Goal: Information Seeking & Learning: Find specific page/section

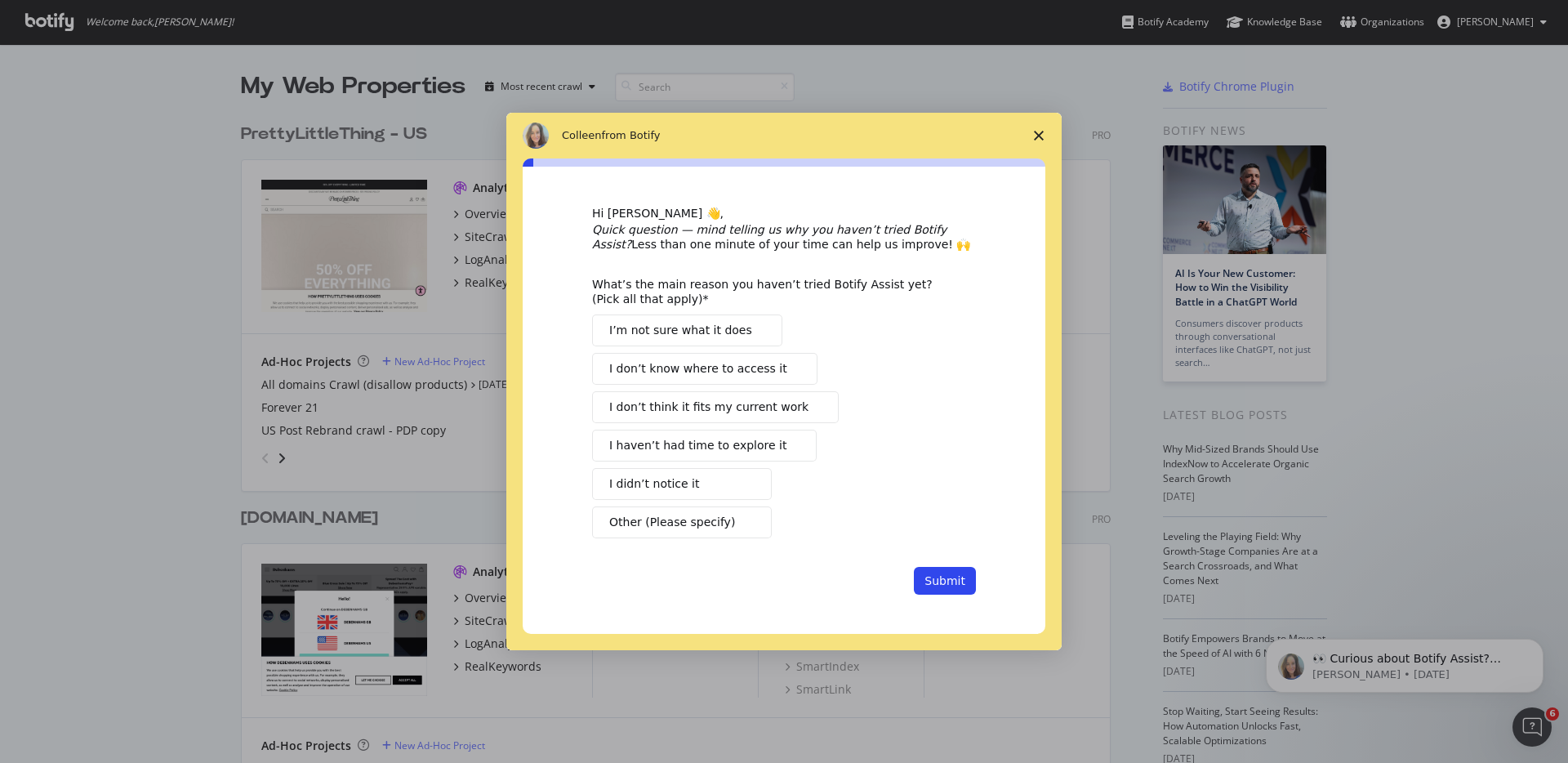
click at [722, 444] on span "I haven’t had time to explore it" at bounding box center [698, 445] width 177 height 17
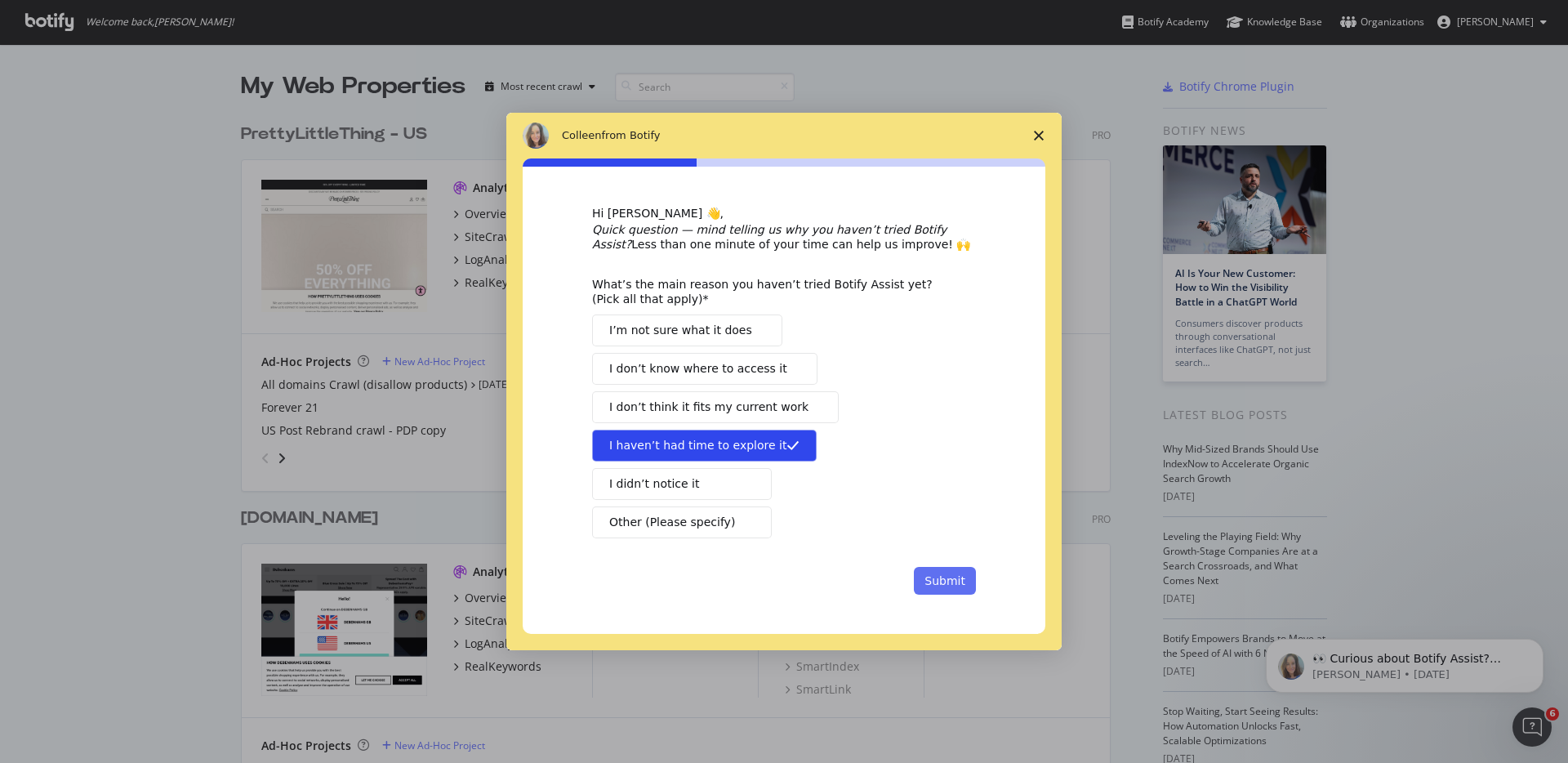
click at [957, 576] on button "Submit" at bounding box center [945, 580] width 62 height 28
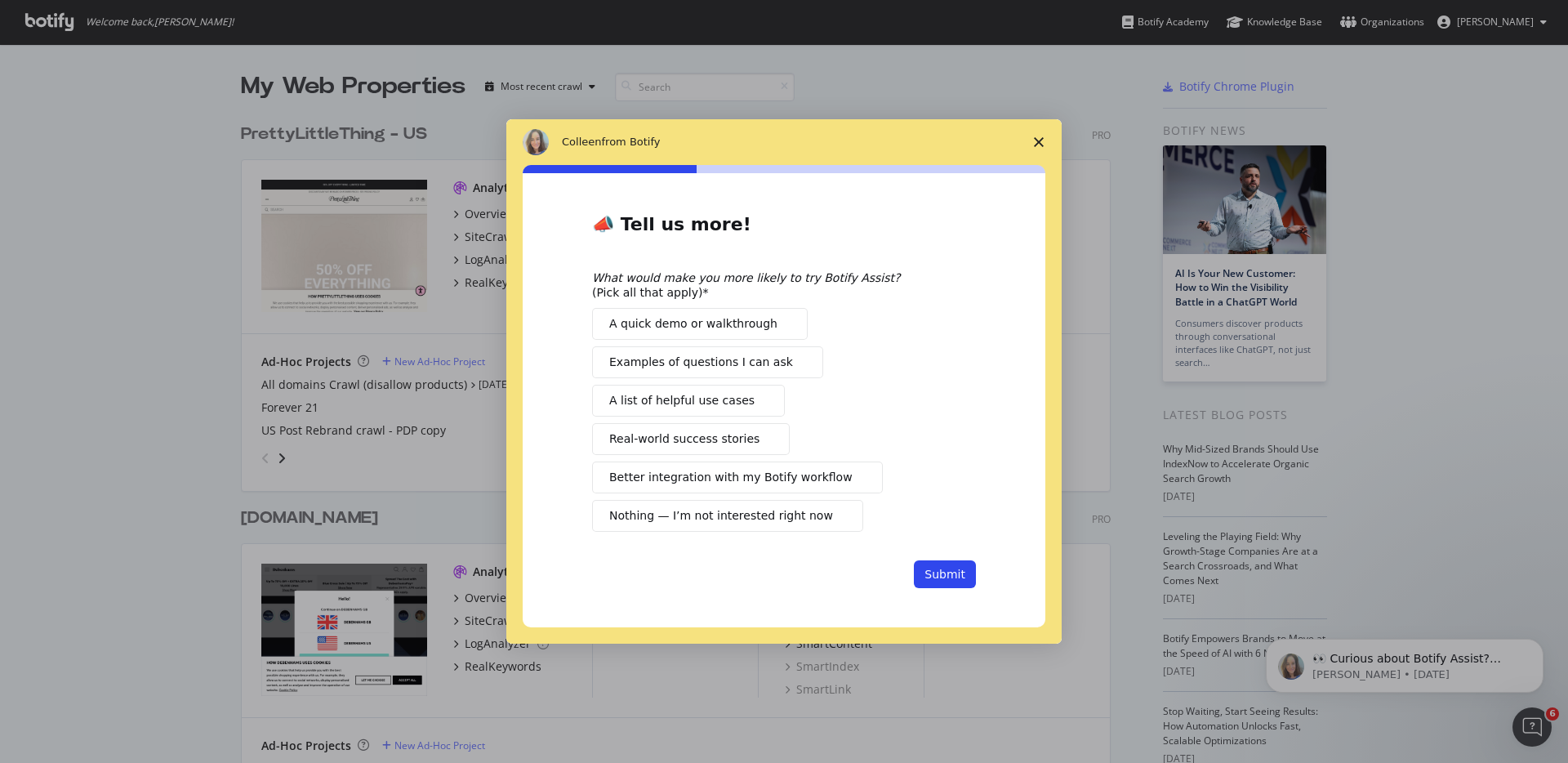
click at [745, 392] on button "A list of helpful use cases" at bounding box center [688, 400] width 193 height 32
click at [671, 439] on span "Real-world success stories" at bounding box center [684, 439] width 150 height 17
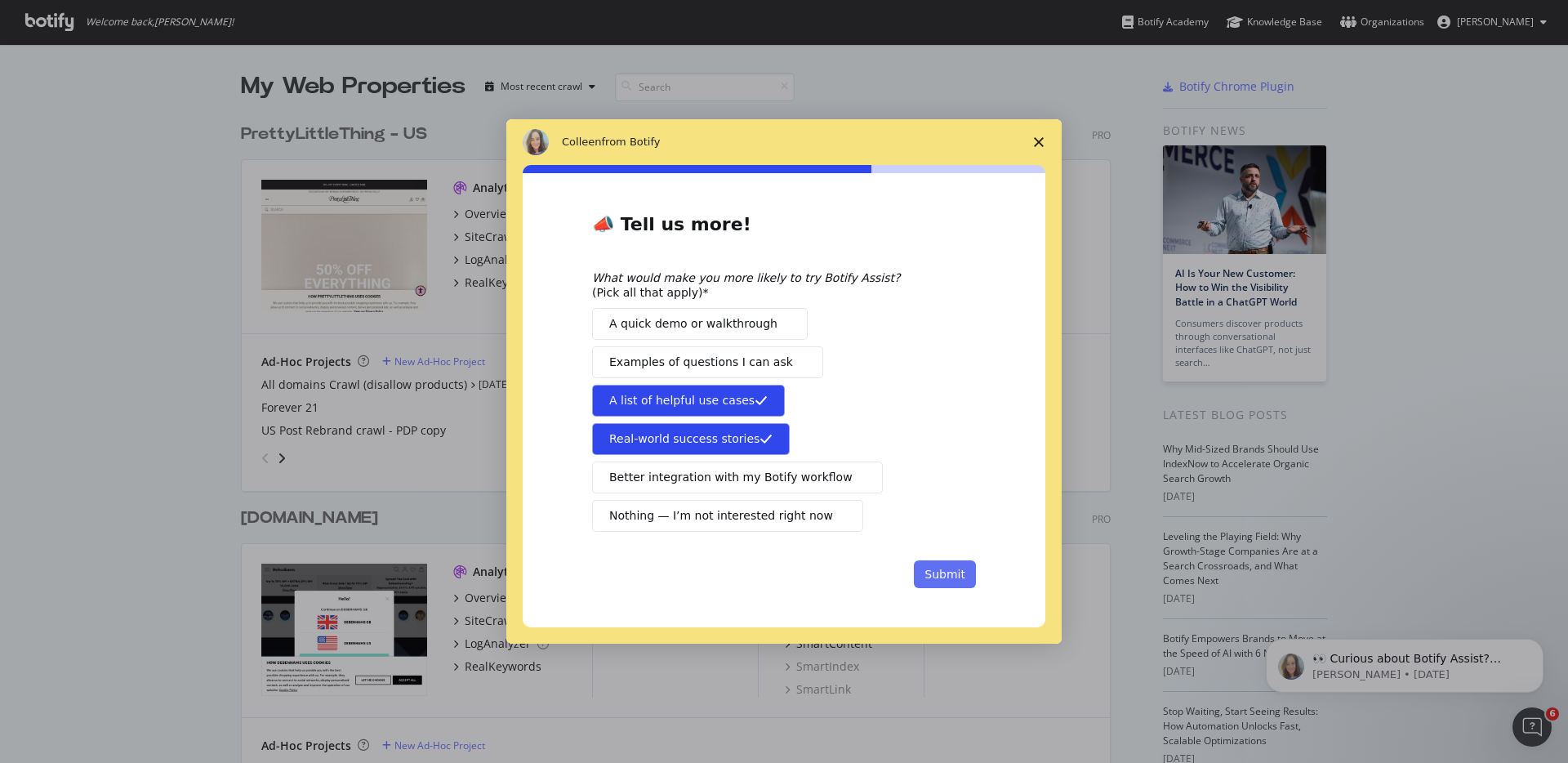
click at [961, 571] on button "Submit" at bounding box center [945, 574] width 62 height 28
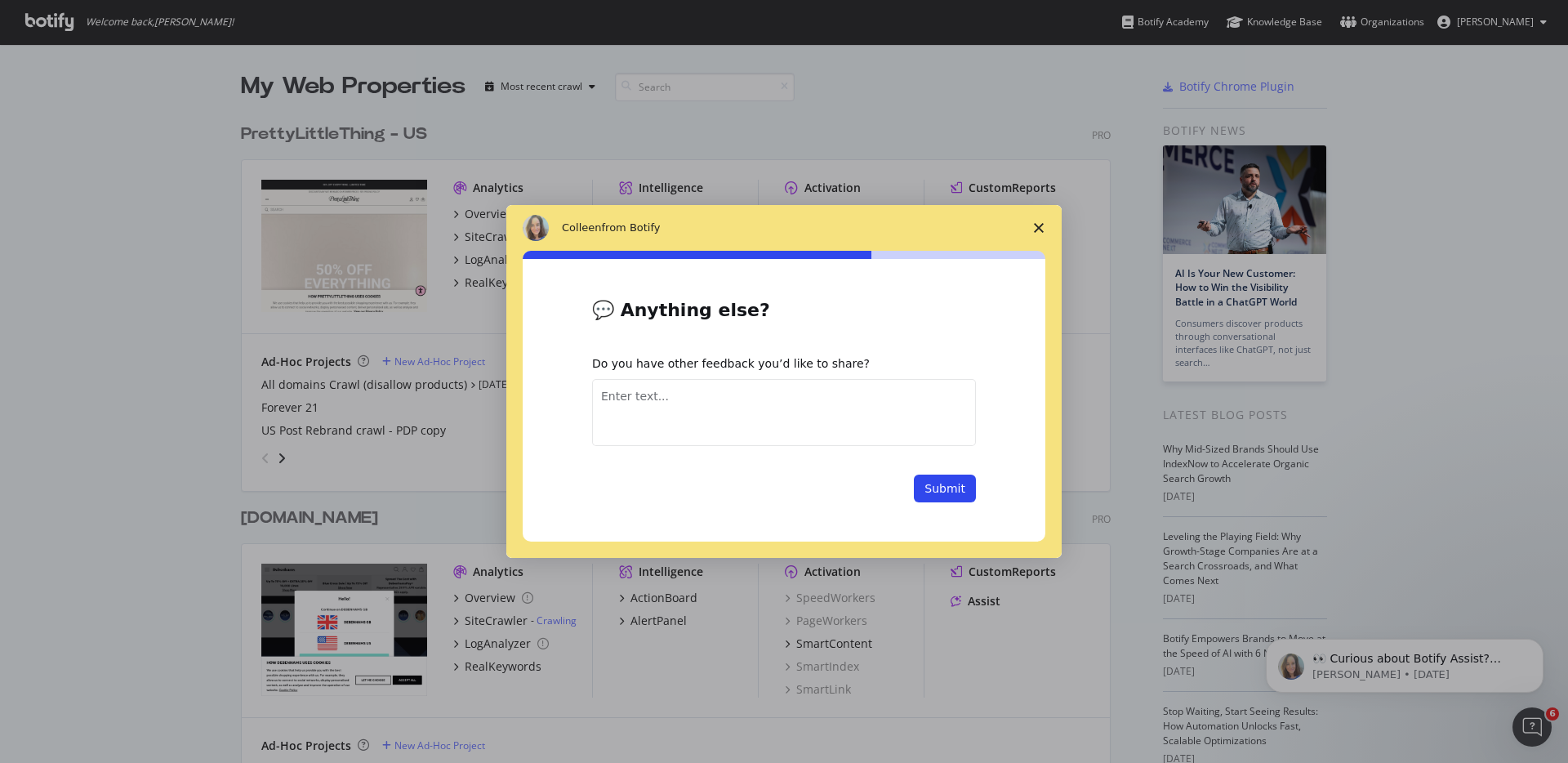
click at [1034, 224] on polygon "Close survey" at bounding box center [1039, 227] width 10 height 10
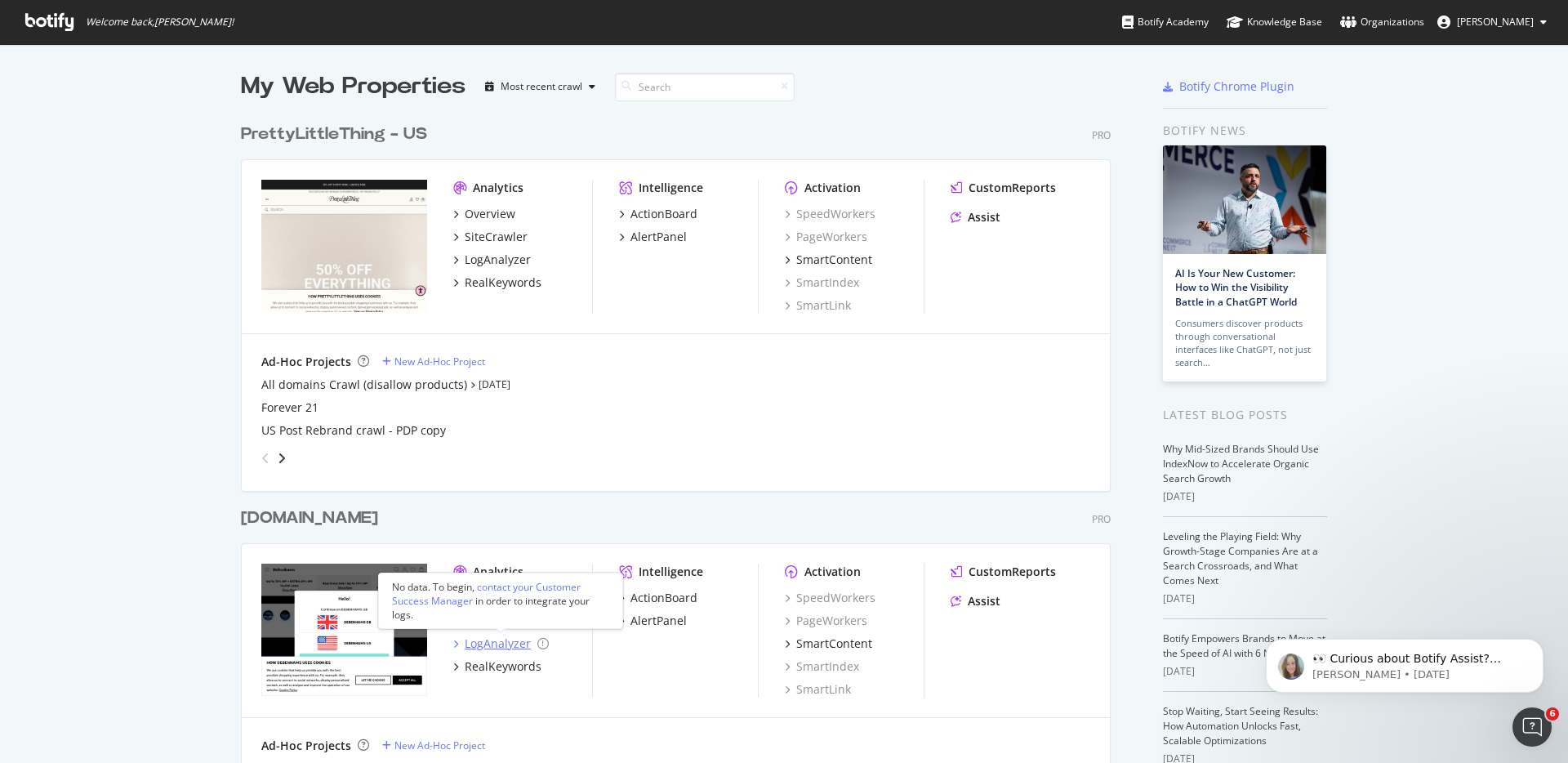
click at [514, 646] on div "LogAnalyzer" at bounding box center [498, 644] width 66 height 16
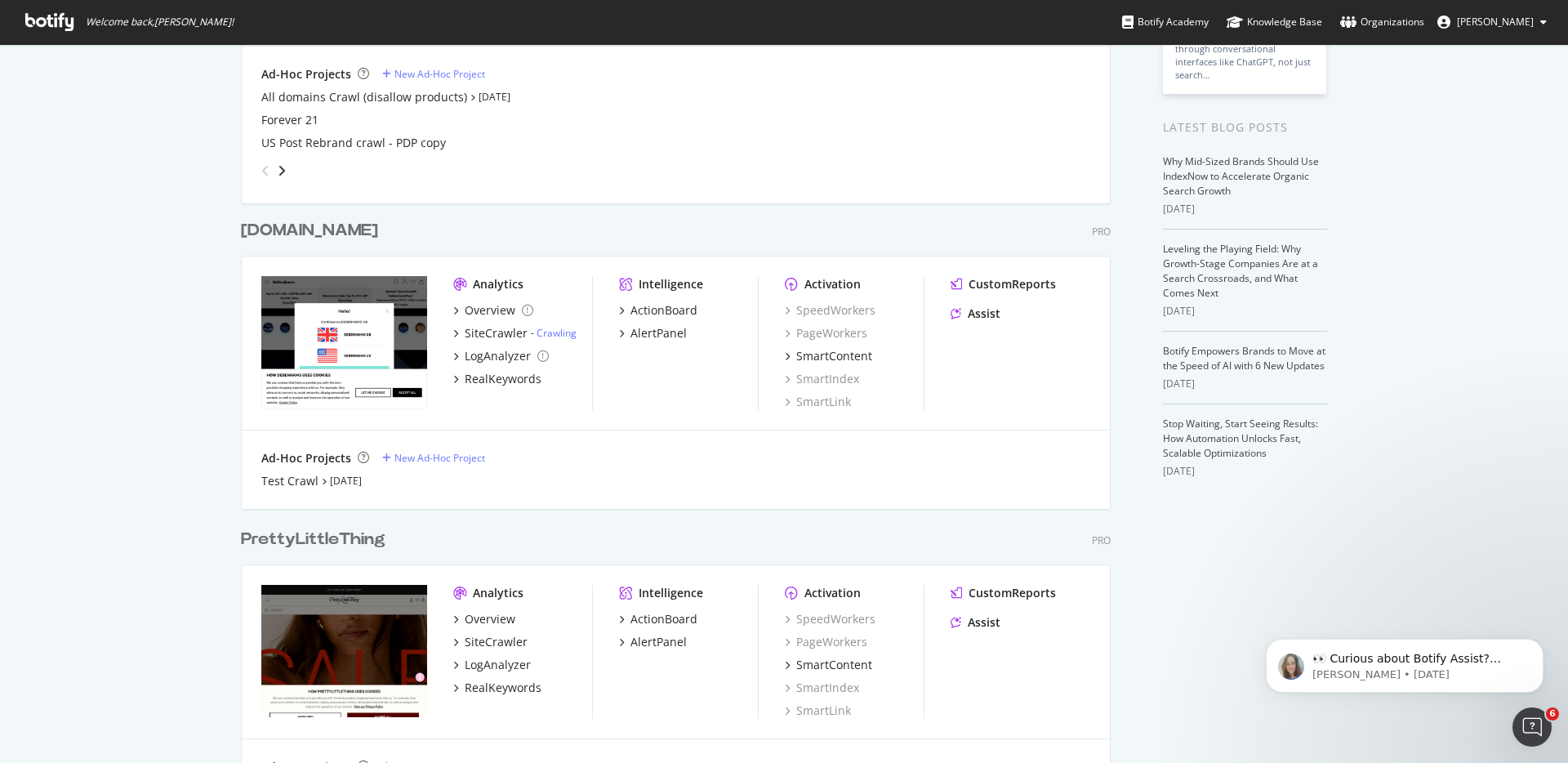
scroll to position [443, 0]
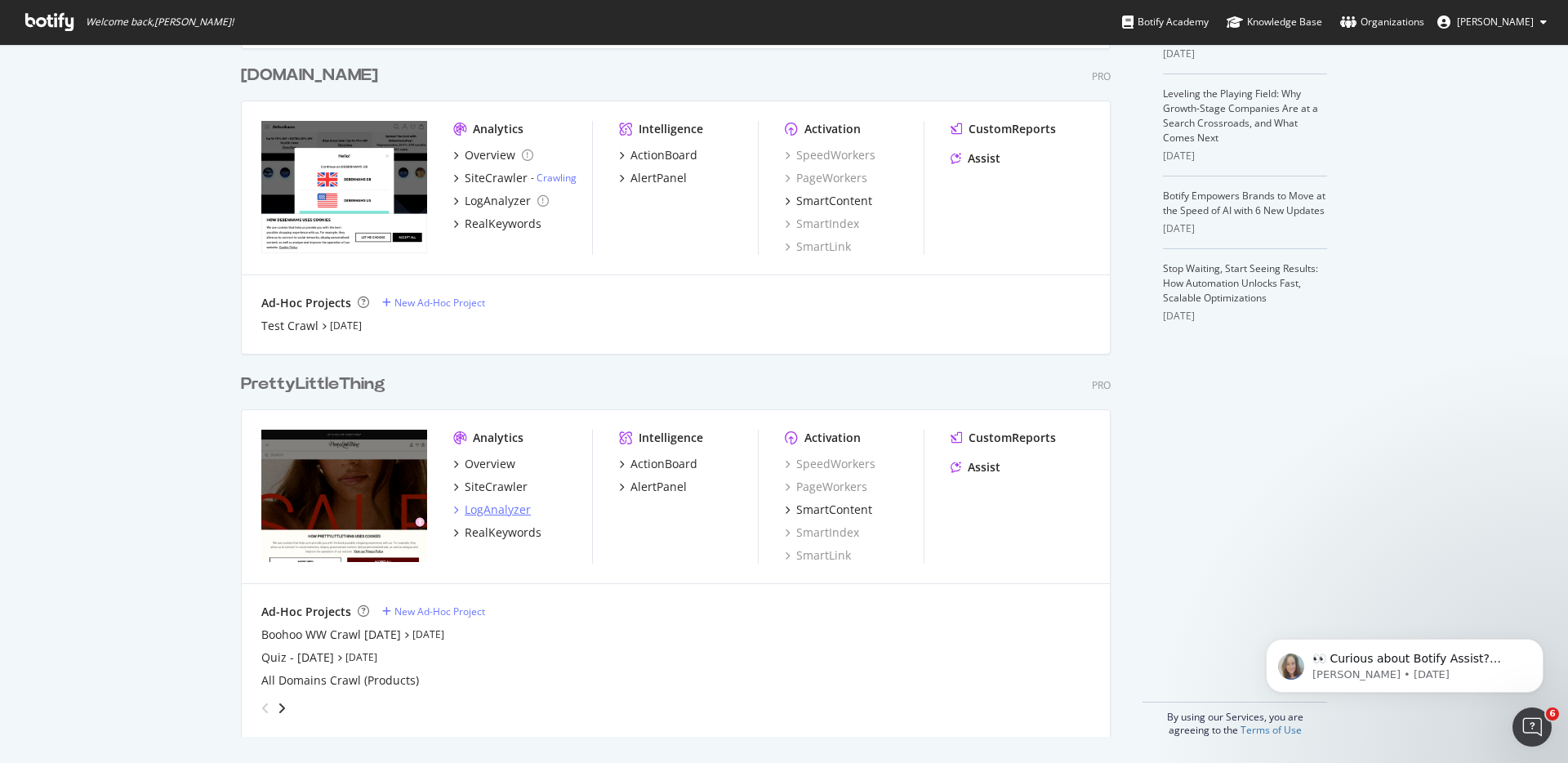
click at [475, 510] on div "LogAnalyzer" at bounding box center [498, 510] width 66 height 16
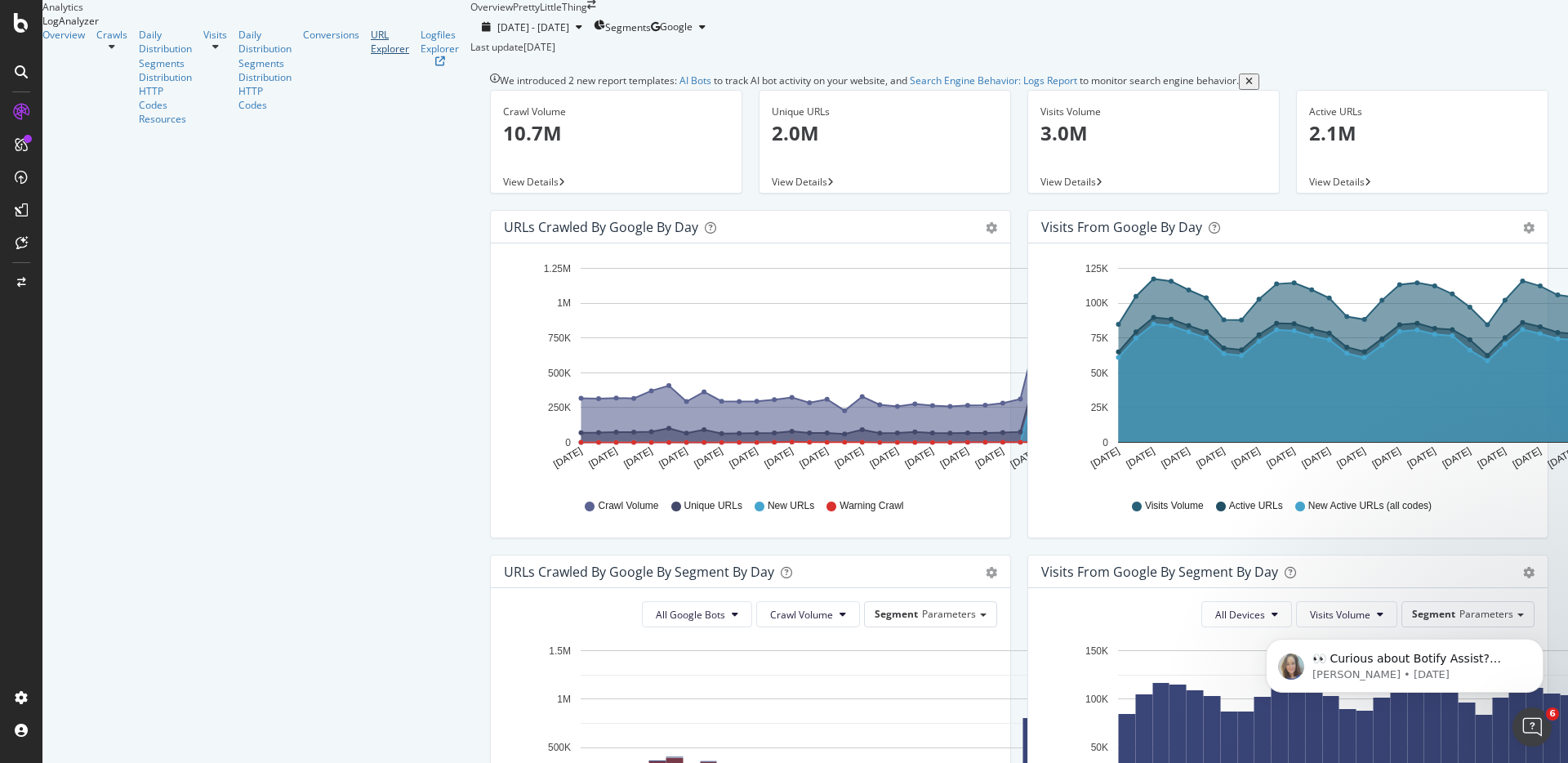
click at [371, 55] on div "URL Explorer" at bounding box center [390, 42] width 38 height 28
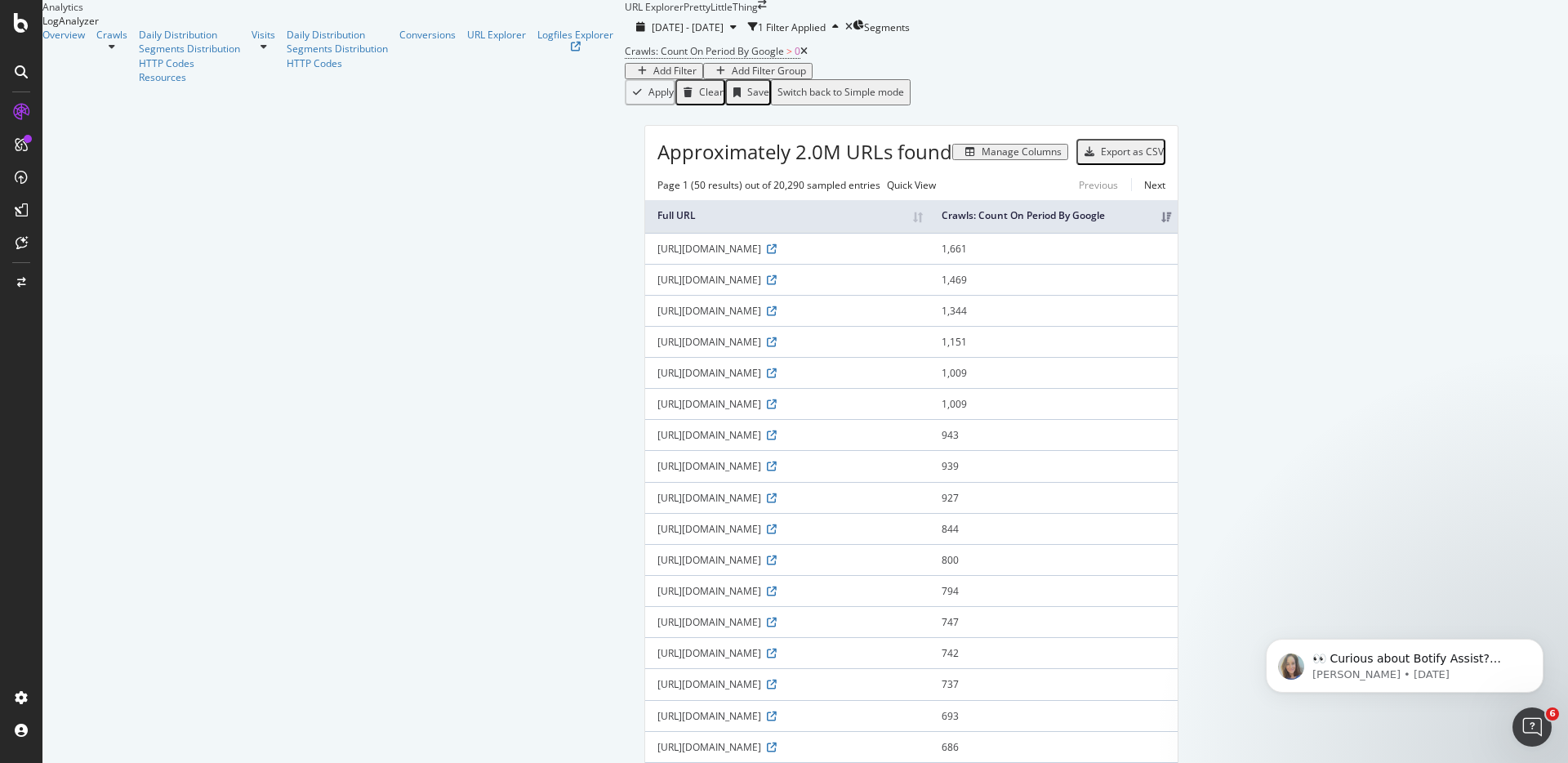
click at [653, 77] on div "Add Filter" at bounding box center [675, 71] width 43 height 12
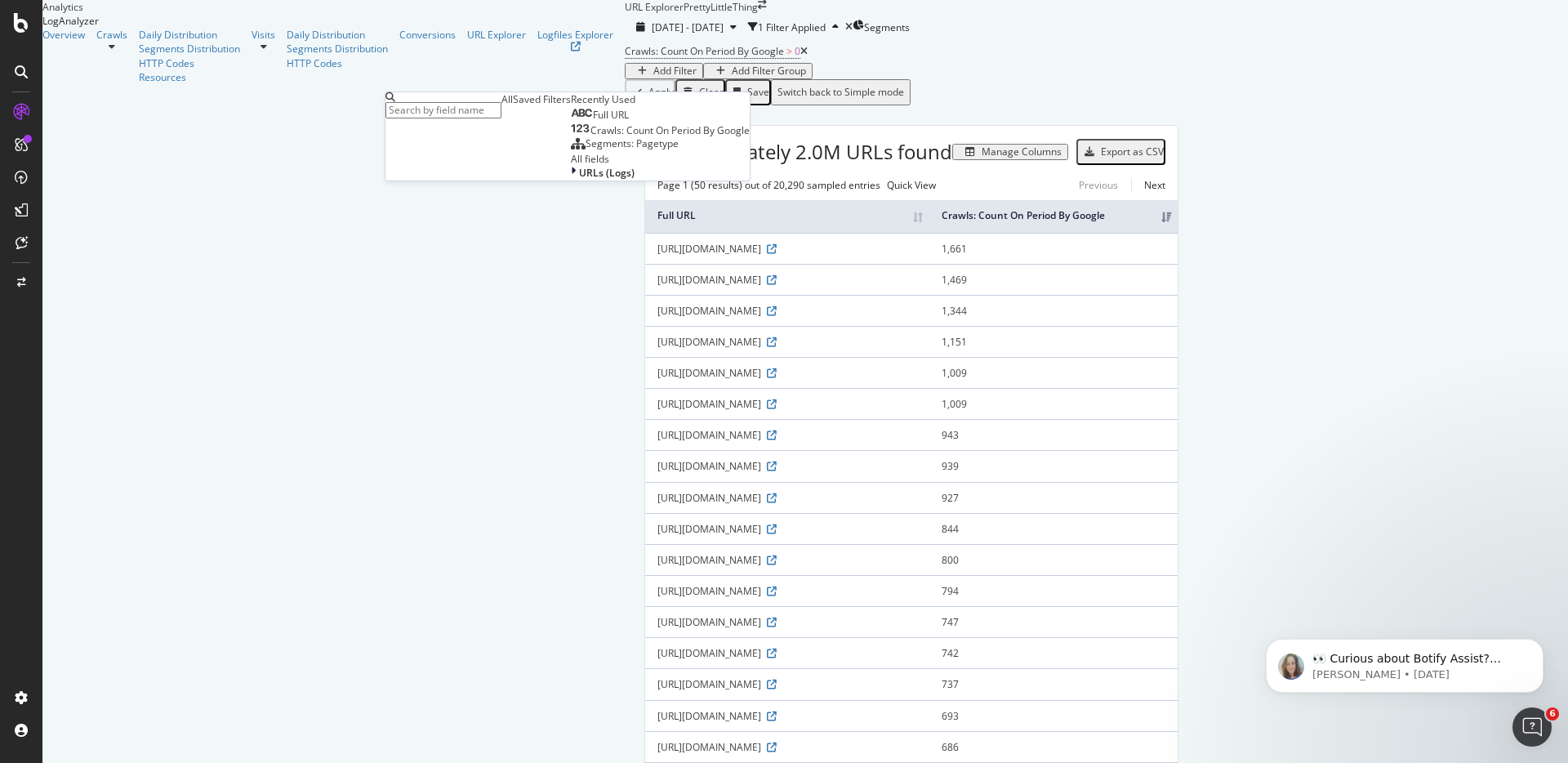
click at [571, 121] on div "Full URL" at bounding box center [600, 115] width 58 height 13
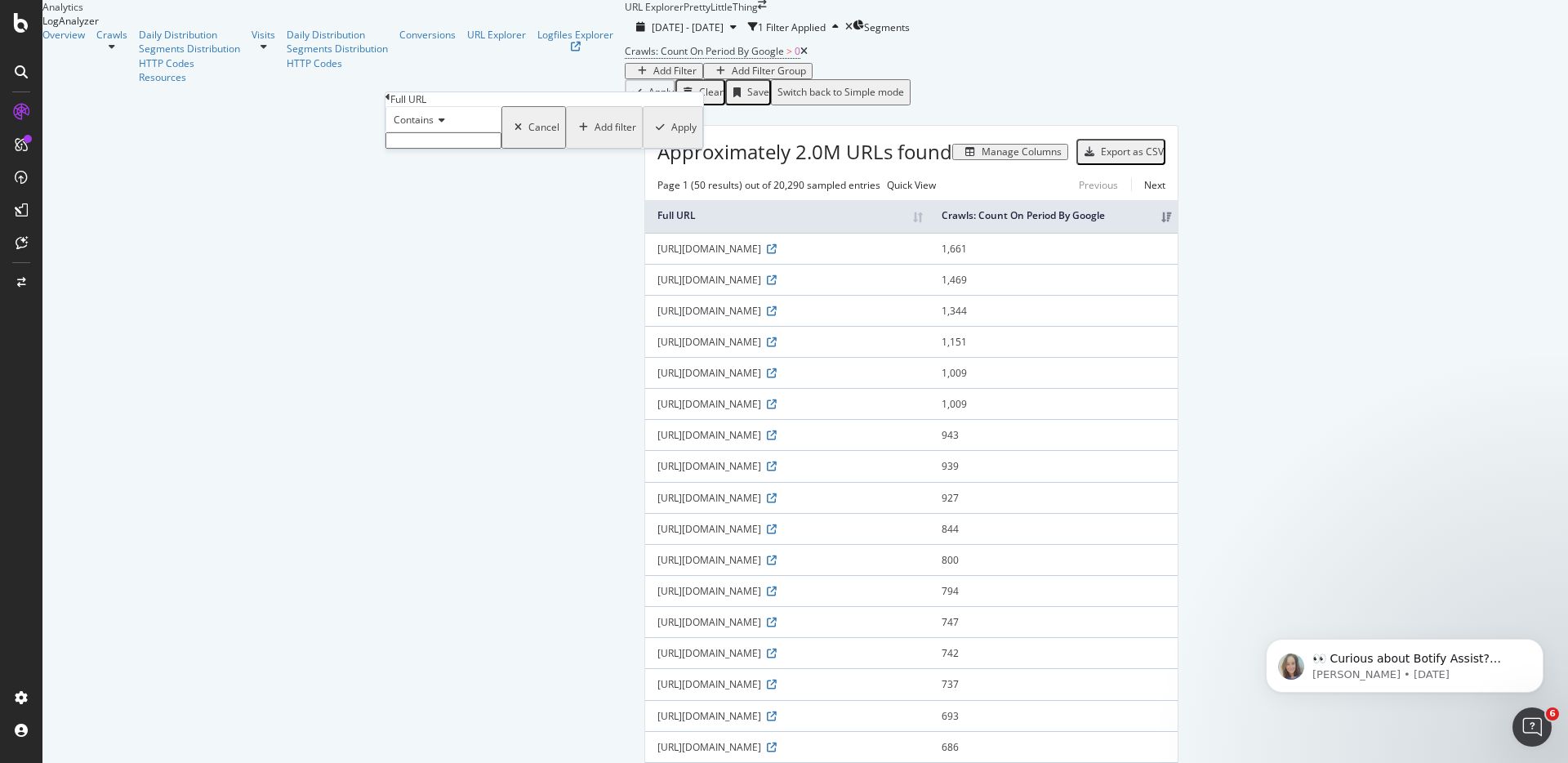
click at [418, 148] on input "text" at bounding box center [443, 140] width 116 height 16
type input "itemsperpage"
click at [671, 138] on div "Apply" at bounding box center [684, 132] width 25 height 12
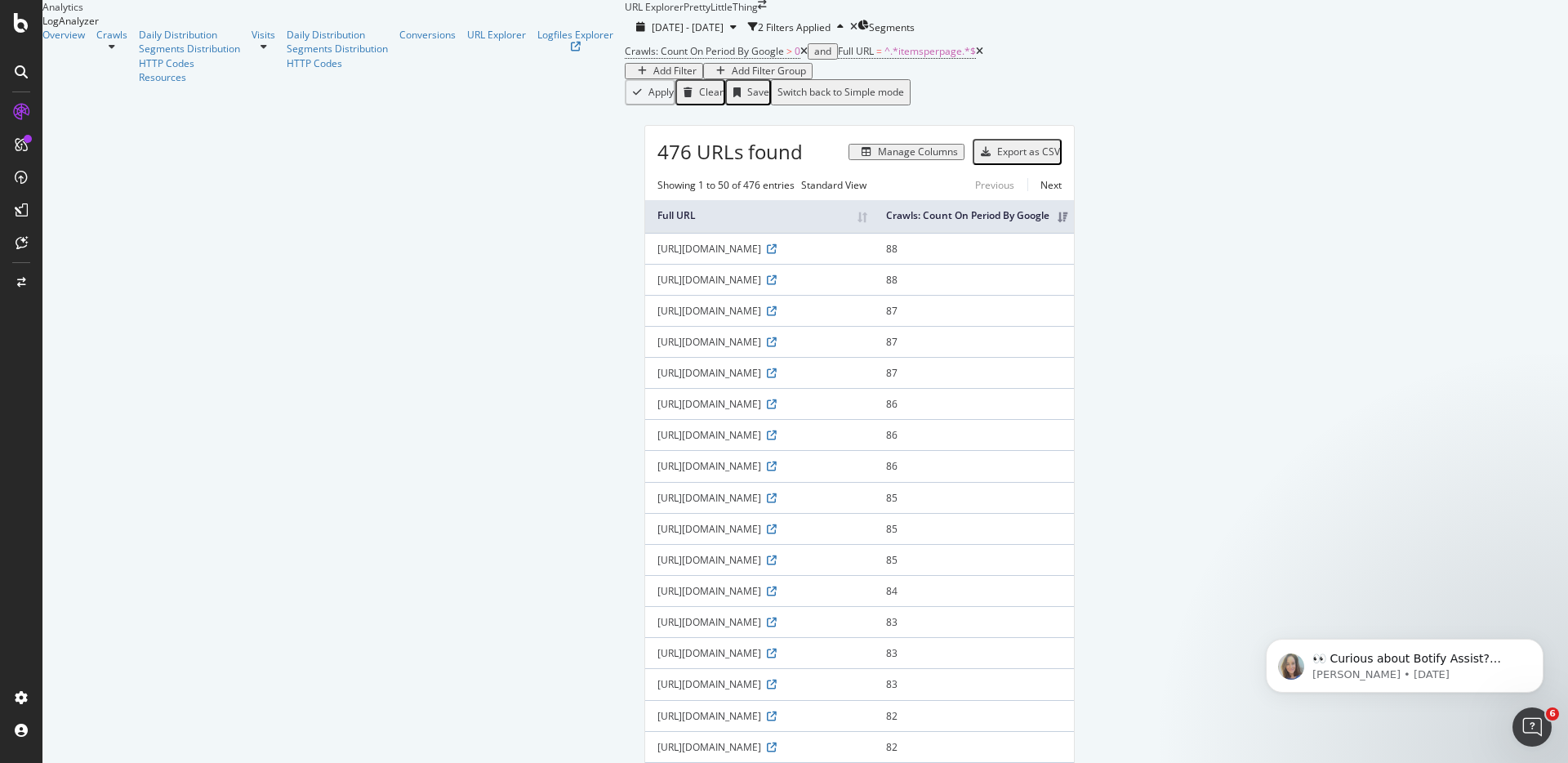
scroll to position [14, 0]
drag, startPoint x: 996, startPoint y: 296, endPoint x: 213, endPoint y: 293, distance: 783.0
click at [645, 264] on td "[URL][DOMAIN_NAME]" at bounding box center [759, 248] width 229 height 31
copy div "[URL][DOMAIN_NAME]"
click at [884, 58] on span "^.*itemsperpage.*$" at bounding box center [929, 51] width 91 height 14
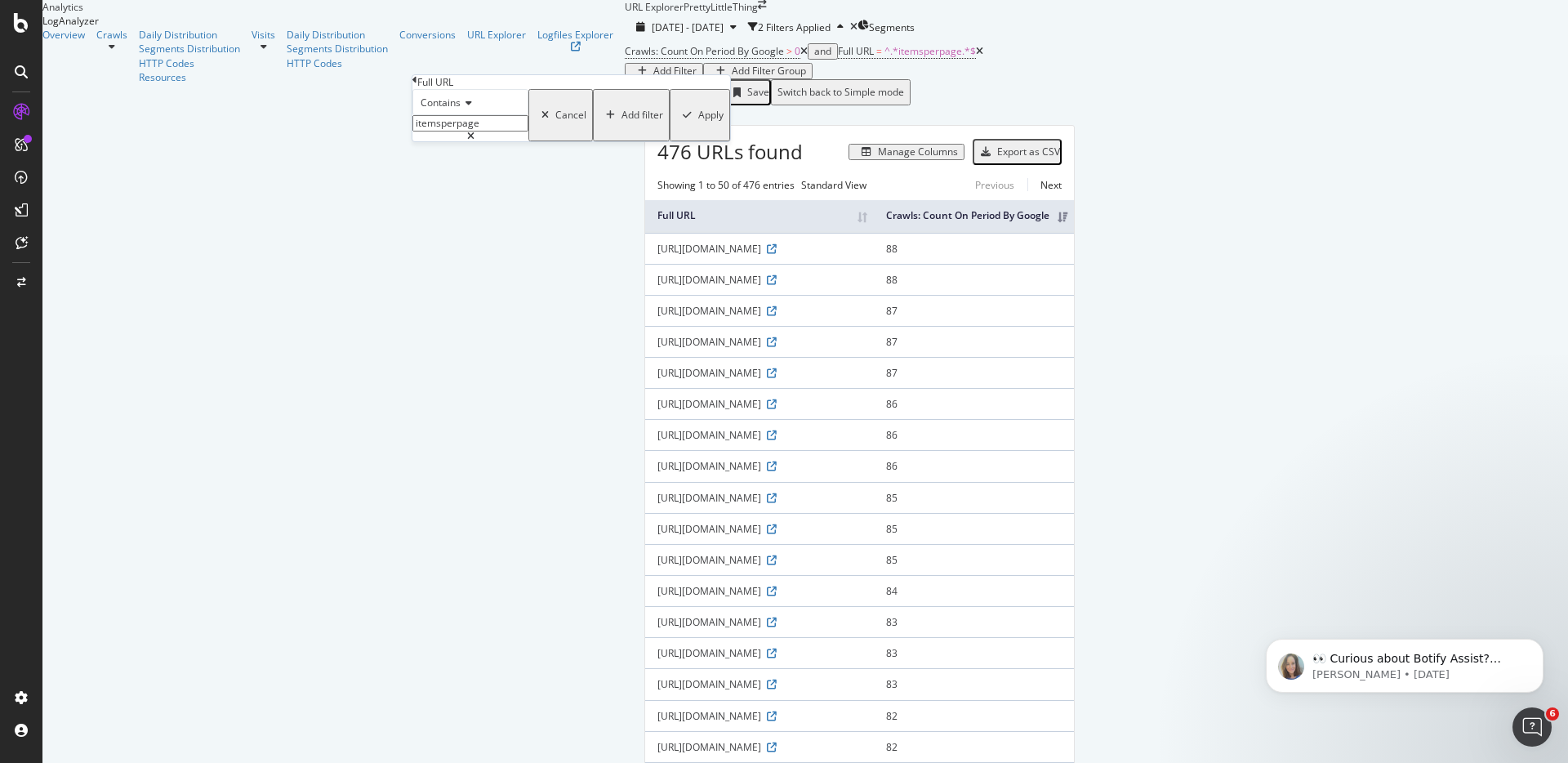
click at [505, 131] on input "itemsperpage" at bounding box center [470, 123] width 116 height 16
type input "orasso"
click at [698, 121] on div "Apply" at bounding box center [711, 115] width 25 height 12
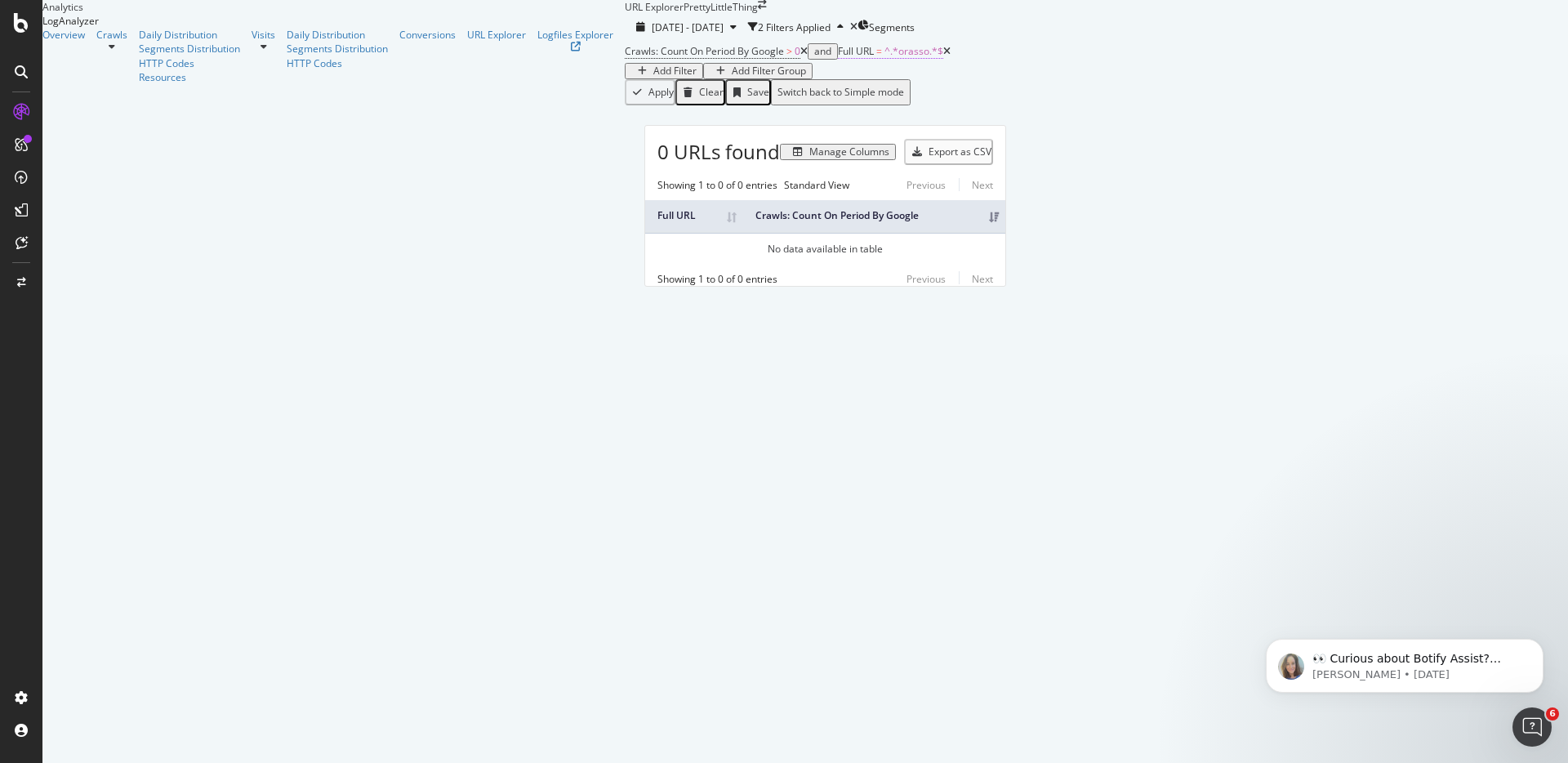
click at [884, 58] on span "^.*orasso.*$" at bounding box center [913, 51] width 59 height 14
click at [465, 147] on input "orasso" at bounding box center [470, 138] width 116 height 16
type input "merchandiser"
click at [698, 136] on div "Apply" at bounding box center [711, 129] width 25 height 12
click at [884, 58] on span "^.*merchandiser.*$" at bounding box center [929, 51] width 91 height 14
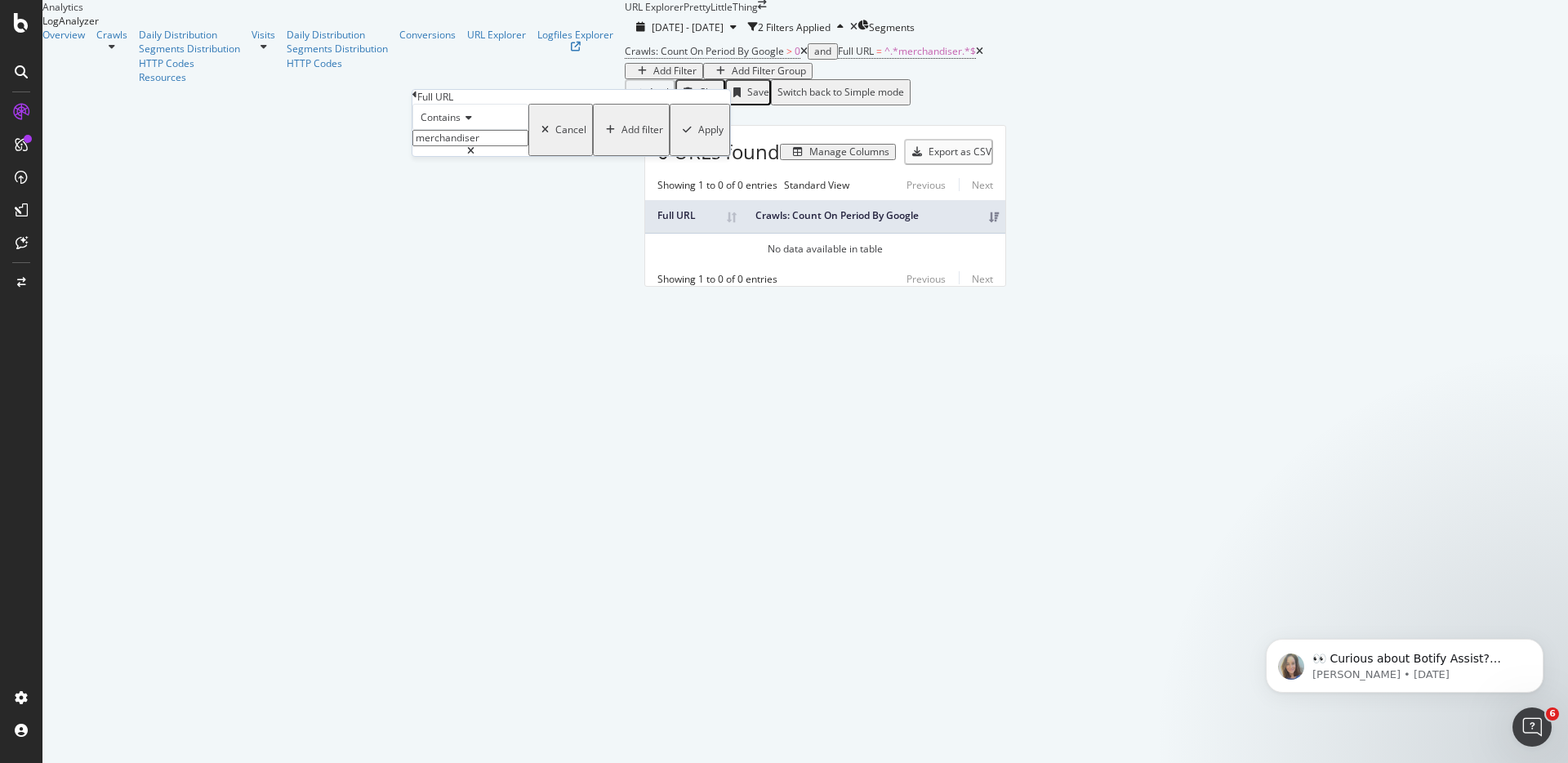
click at [473, 147] on input "merchandiser" at bounding box center [470, 138] width 116 height 16
type input "a"
type input "pathway"
click at [608, 156] on div "Contains pathway Cancel Add filter Apply" at bounding box center [571, 130] width 318 height 52
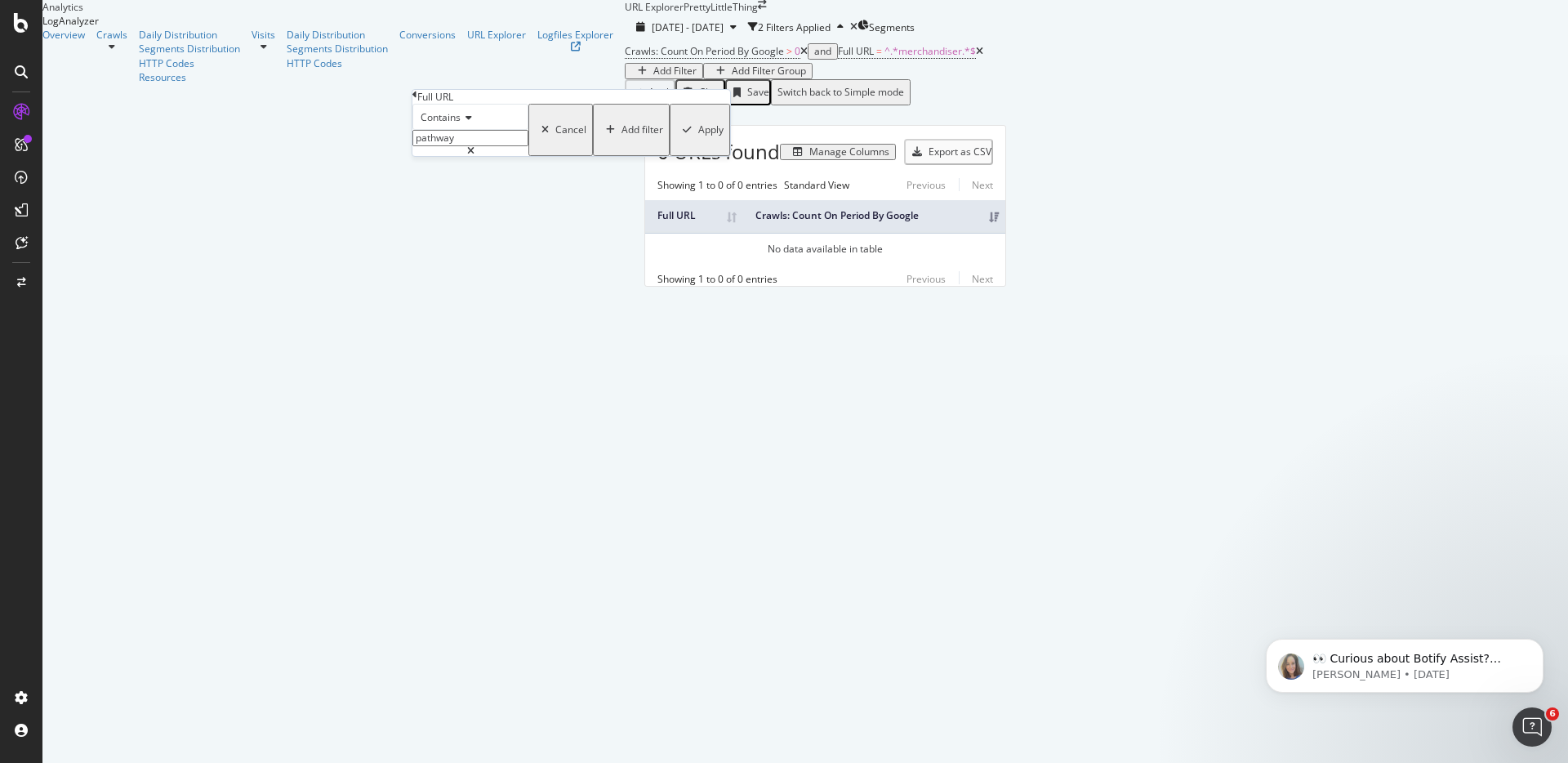
click at [698, 136] on div "Apply" at bounding box center [711, 129] width 25 height 12
click at [884, 58] on span "^.*pathway.*$" at bounding box center [917, 51] width 66 height 14
click at [490, 147] on input "pathway" at bounding box center [470, 138] width 116 height 16
paste input "rb_bf12093eab"
type input "rb_bf12093eab"
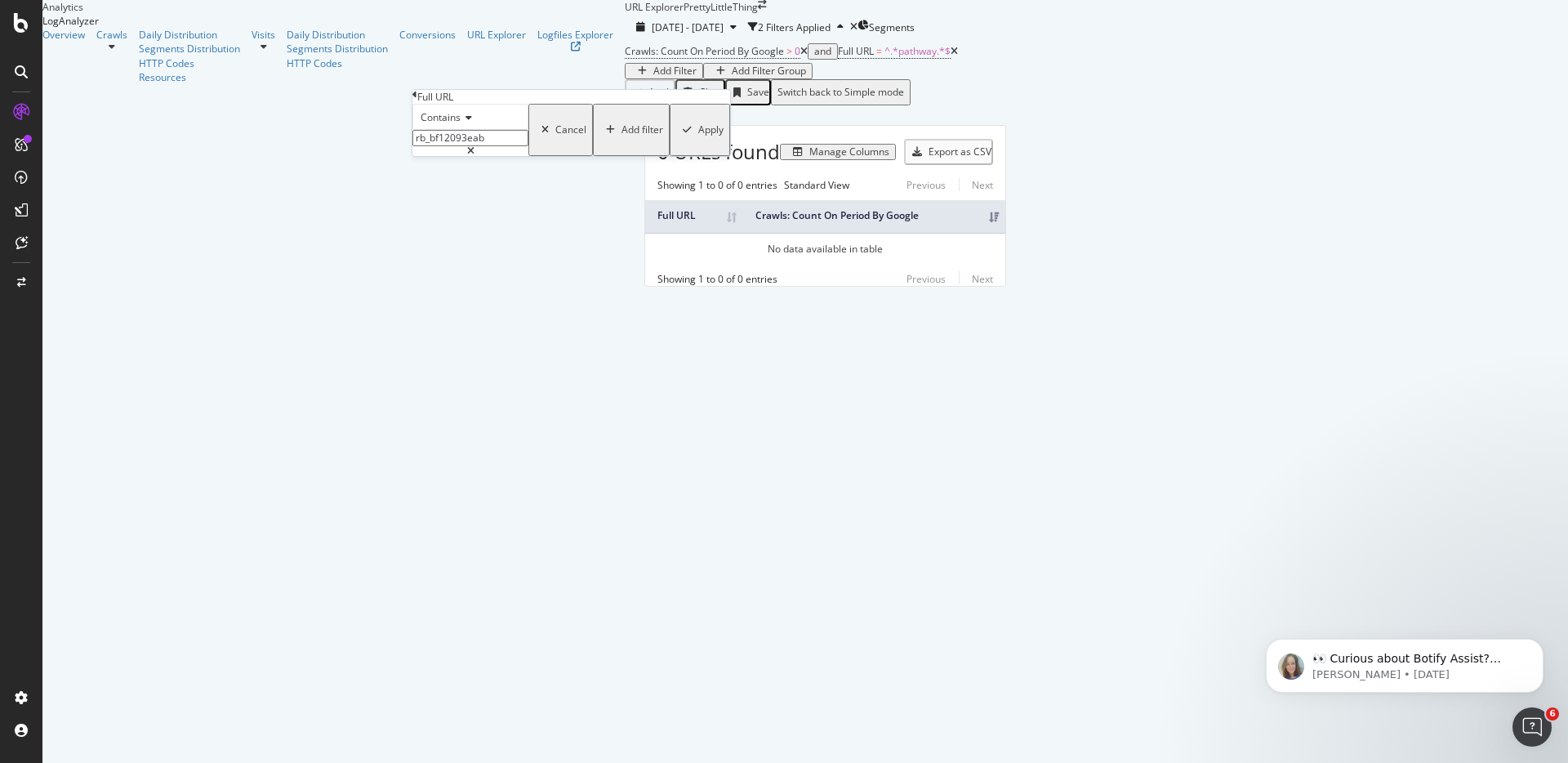
click at [698, 136] on div "Apply" at bounding box center [711, 129] width 25 height 12
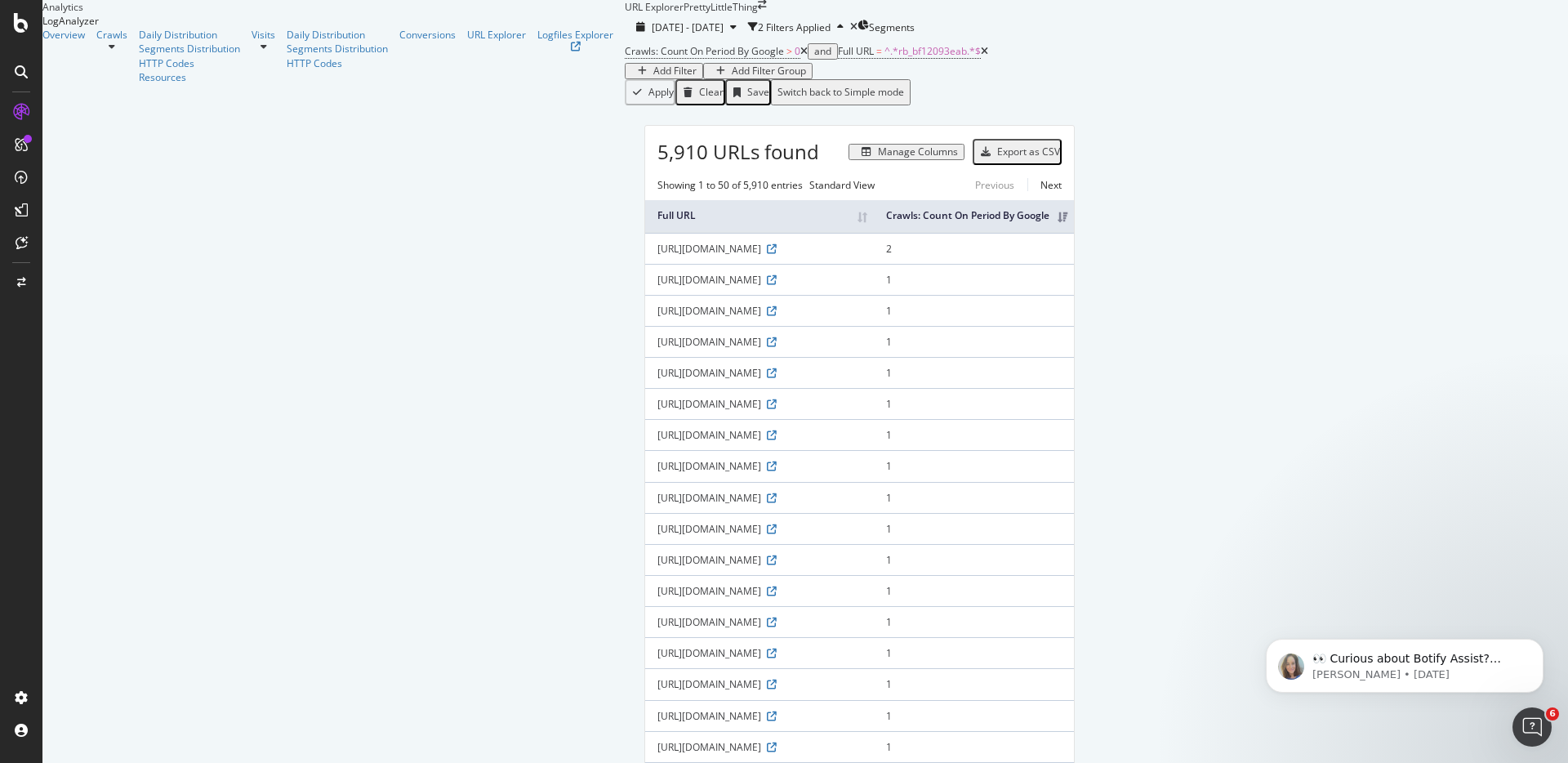
drag, startPoint x: 719, startPoint y: 339, endPoint x: 181, endPoint y: 299, distance: 539.5
click at [658, 255] on div "[URL][DOMAIN_NAME]" at bounding box center [760, 248] width 204 height 14
drag, startPoint x: 724, startPoint y: 333, endPoint x: 214, endPoint y: 321, distance: 510.1
click at [658, 255] on div "[URL][DOMAIN_NAME]" at bounding box center [760, 248] width 204 height 14
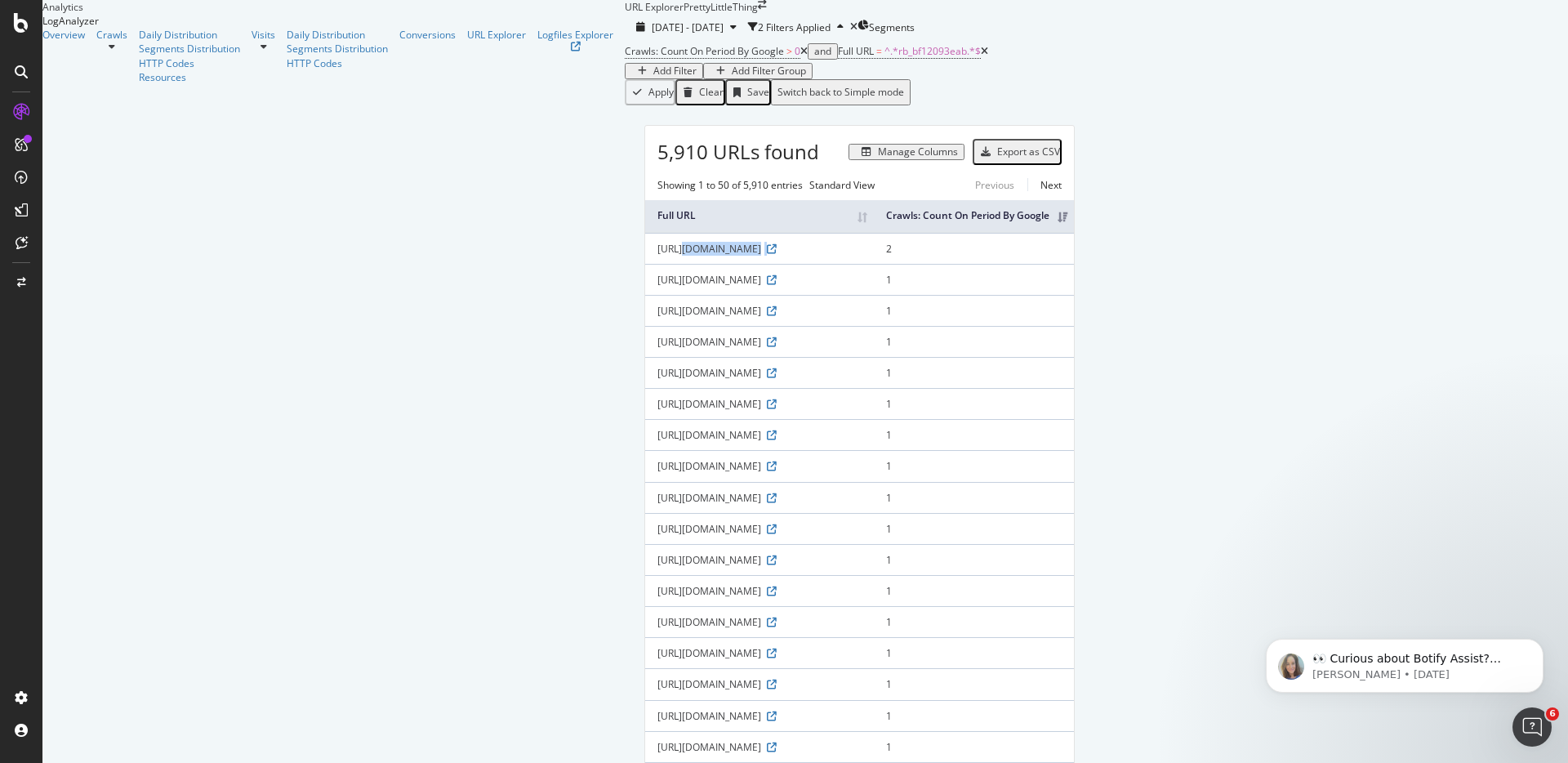
copy div "[URL][DOMAIN_NAME]"
